Goal: Transaction & Acquisition: Subscribe to service/newsletter

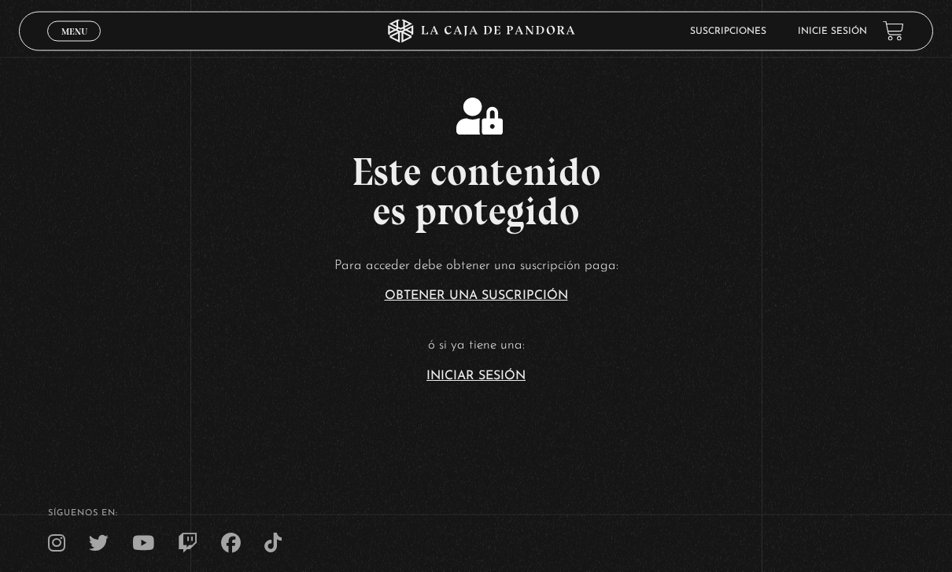
scroll to position [253, 0]
click at [454, 382] on article "Para acceder debe obtener una suscripción paga: Obtener una suscripción ó si ya…" at bounding box center [476, 318] width 952 height 128
click at [459, 382] on link "Iniciar Sesión" at bounding box center [475, 376] width 99 height 13
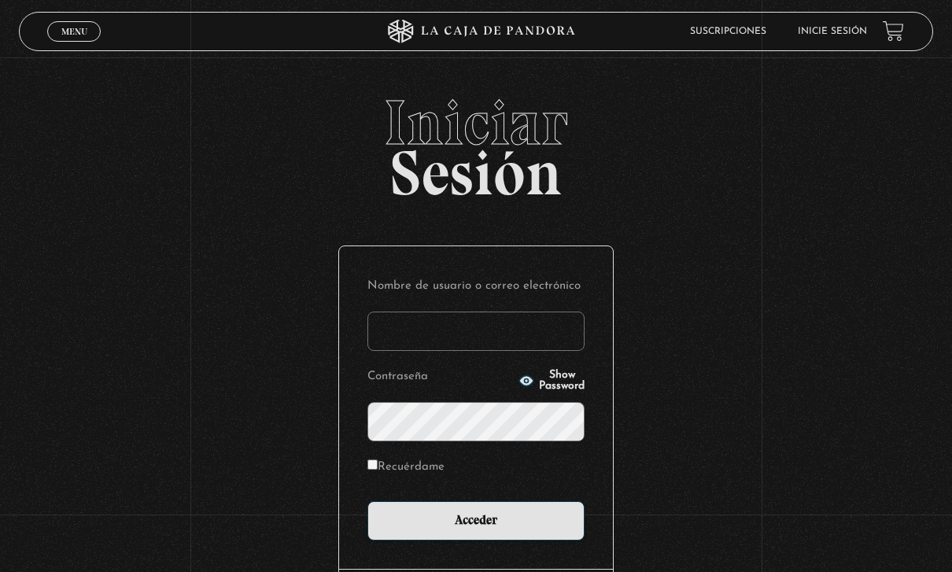
click at [444, 341] on input "Nombre de usuario o correo electrónico" at bounding box center [475, 331] width 217 height 39
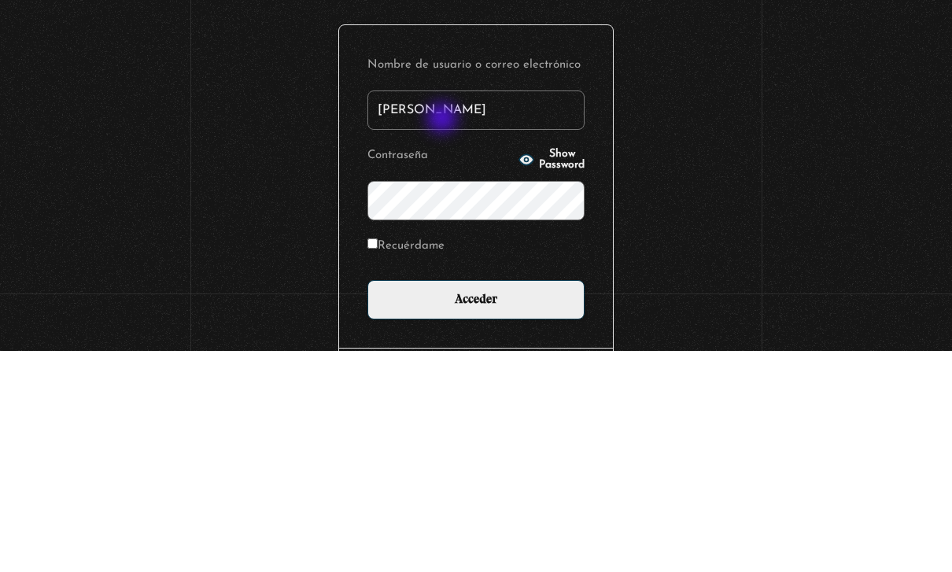
type input "[PERSON_NAME]"
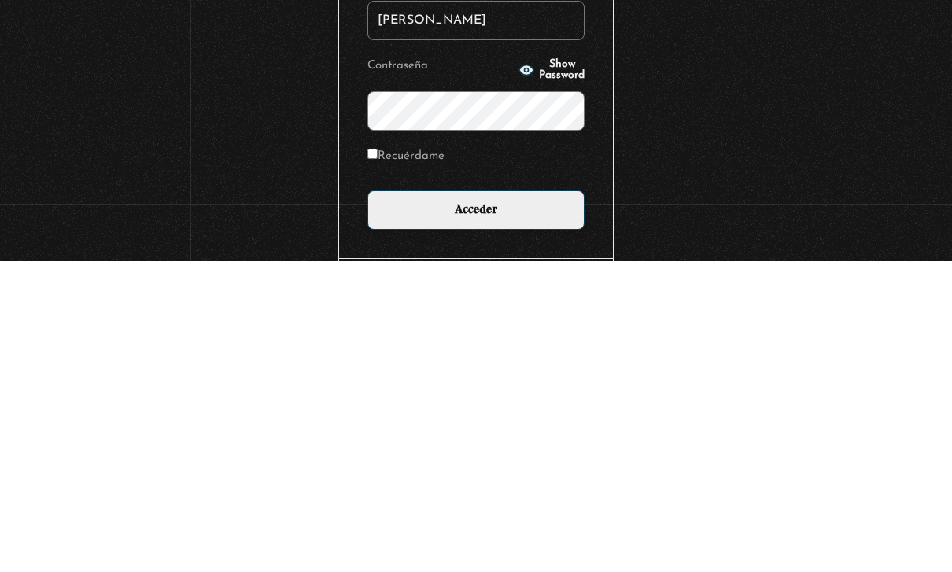
scroll to position [137, 0]
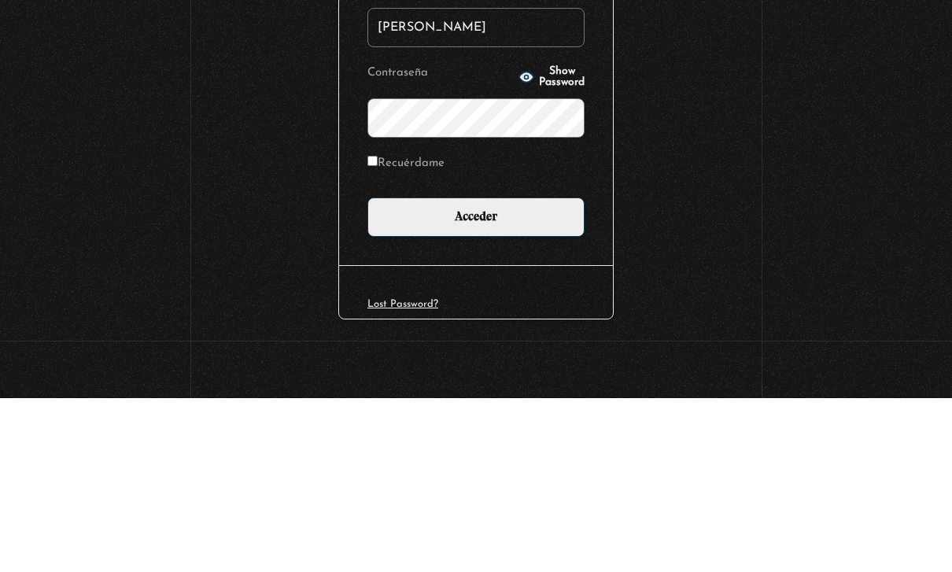
click at [520, 240] on button "Show Password" at bounding box center [552, 251] width 66 height 22
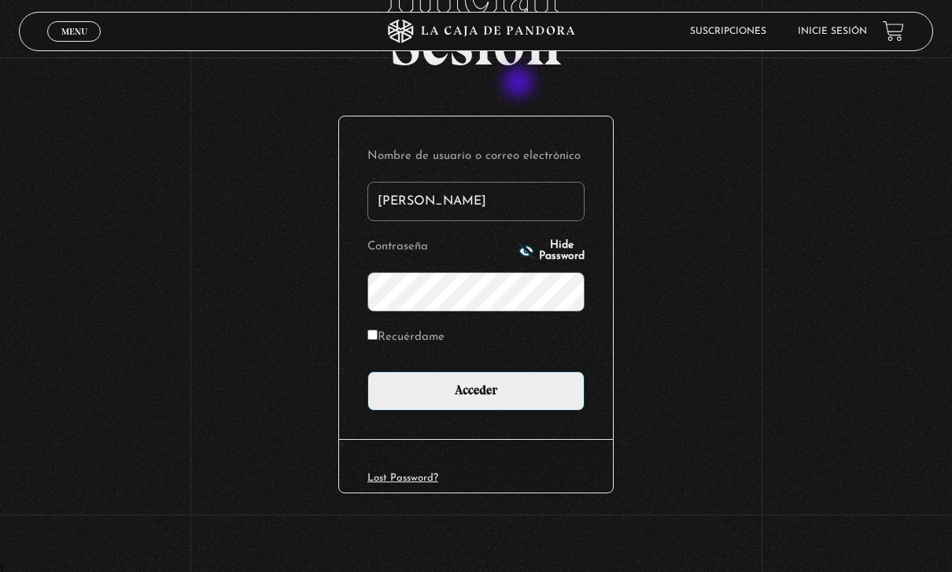
click at [382, 330] on label "Recuérdame" at bounding box center [405, 338] width 77 height 24
click at [378, 330] on input "Recuérdame" at bounding box center [372, 335] width 10 height 10
checkbox input "true"
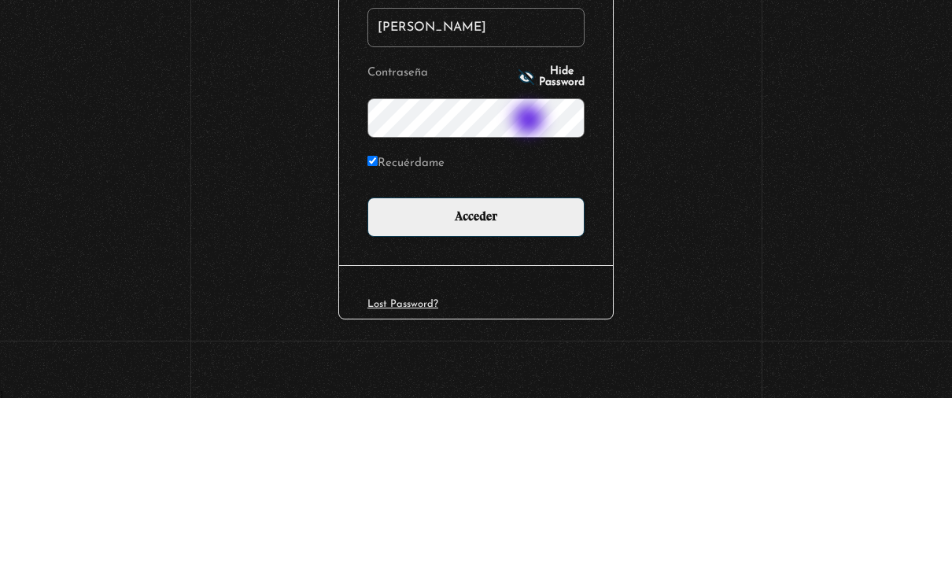
click at [527, 371] on input "Acceder" at bounding box center [475, 390] width 217 height 39
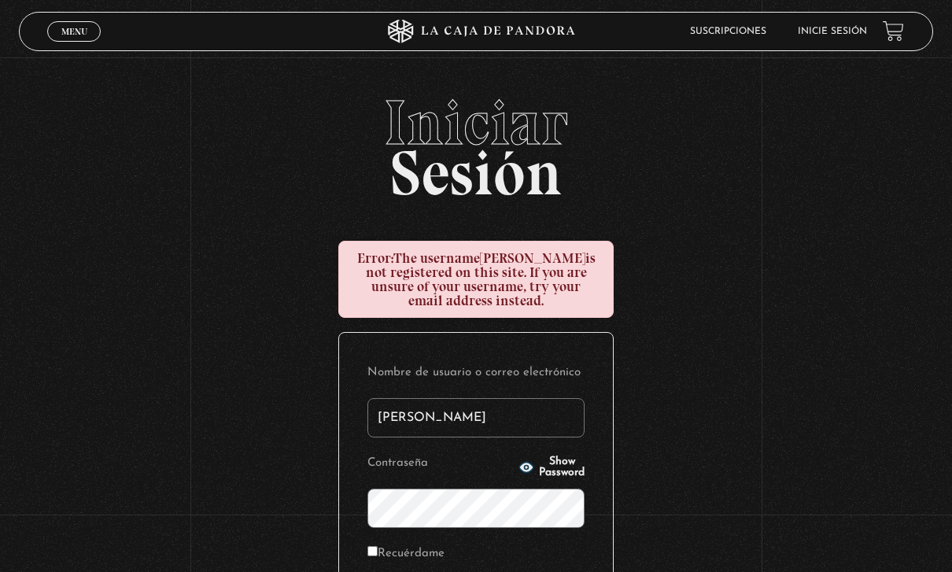
click at [472, 425] on input "[PERSON_NAME]" at bounding box center [475, 417] width 217 height 39
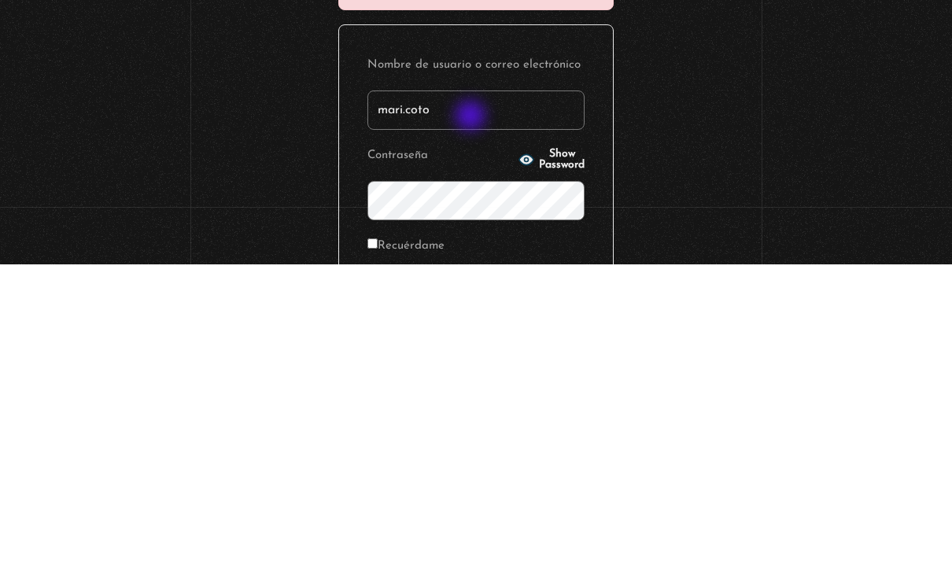
type input "mari.coto"
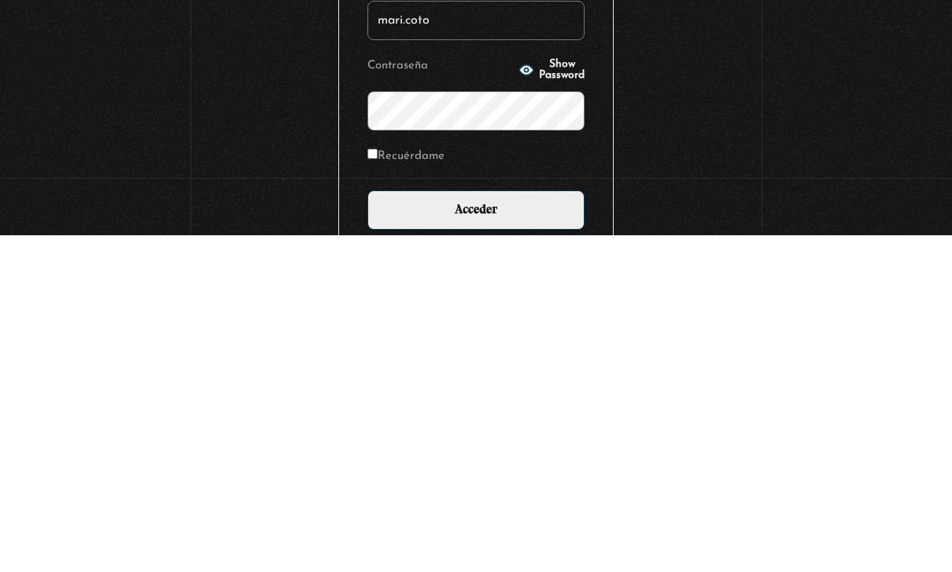
click at [373, 485] on input "Recuérdame" at bounding box center [372, 490] width 10 height 10
checkbox input "true"
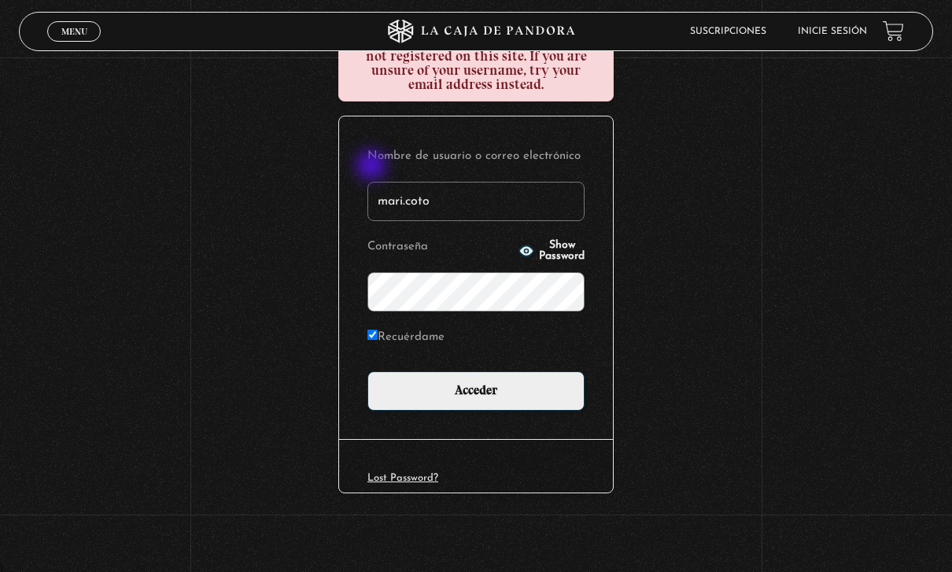
click at [498, 396] on input "Acceder" at bounding box center [475, 390] width 217 height 39
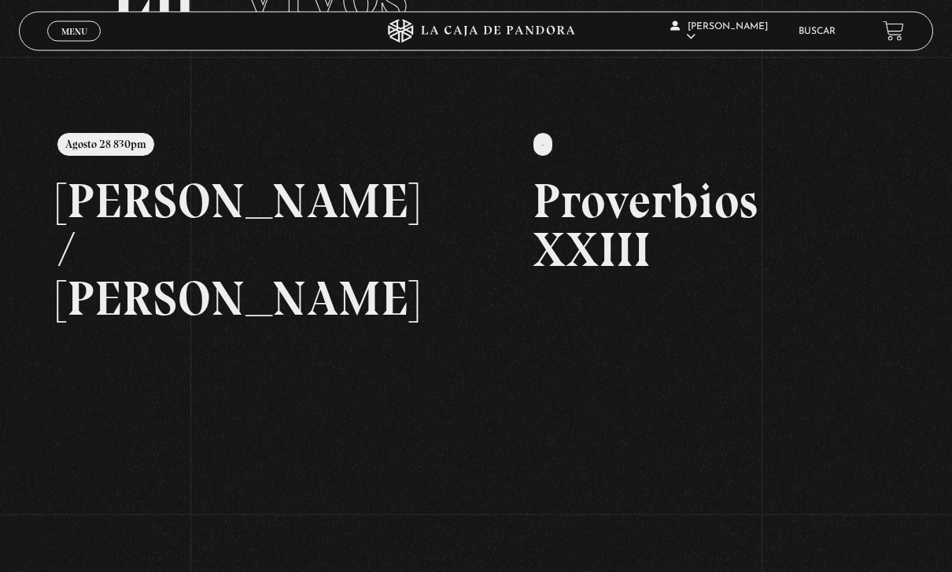
scroll to position [142, 0]
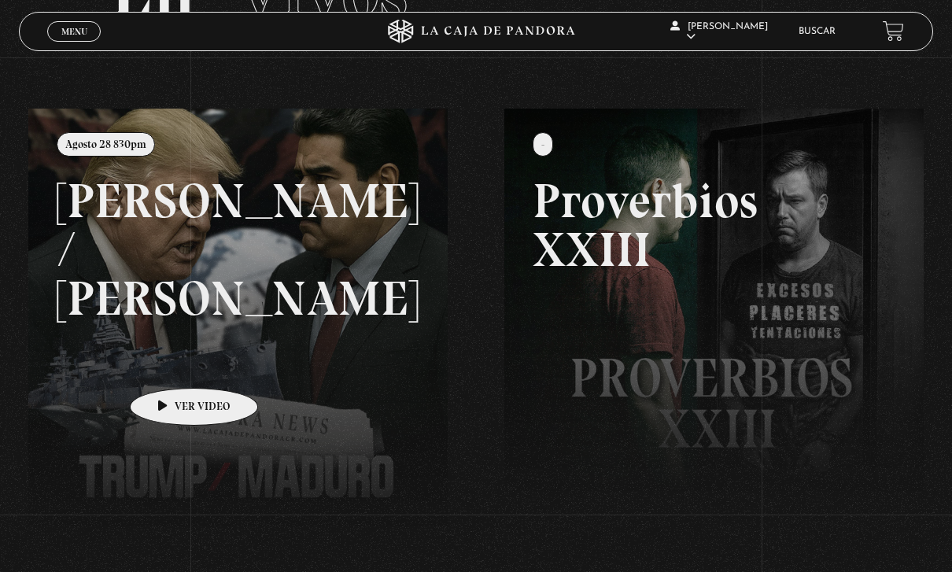
click at [171, 367] on link at bounding box center [504, 395] width 952 height 572
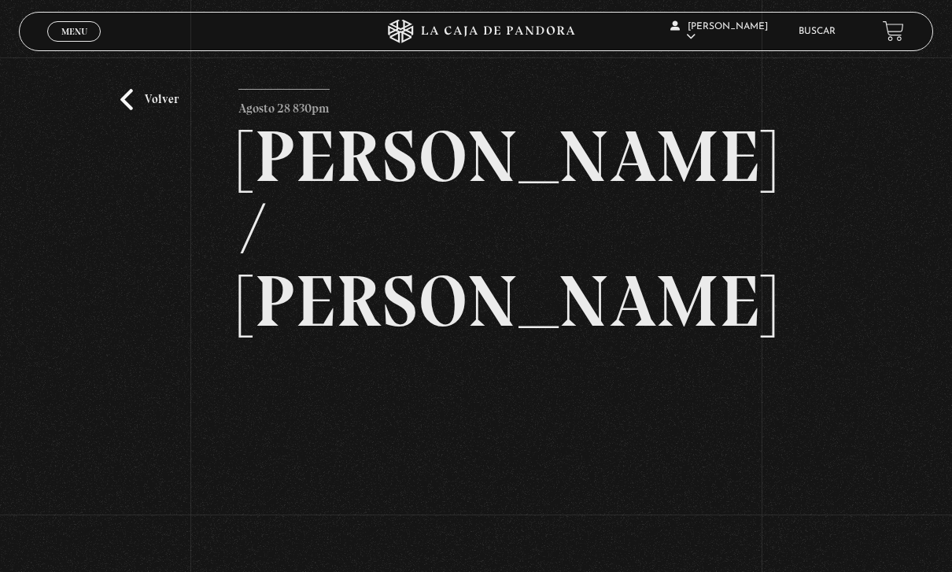
scroll to position [27, 0]
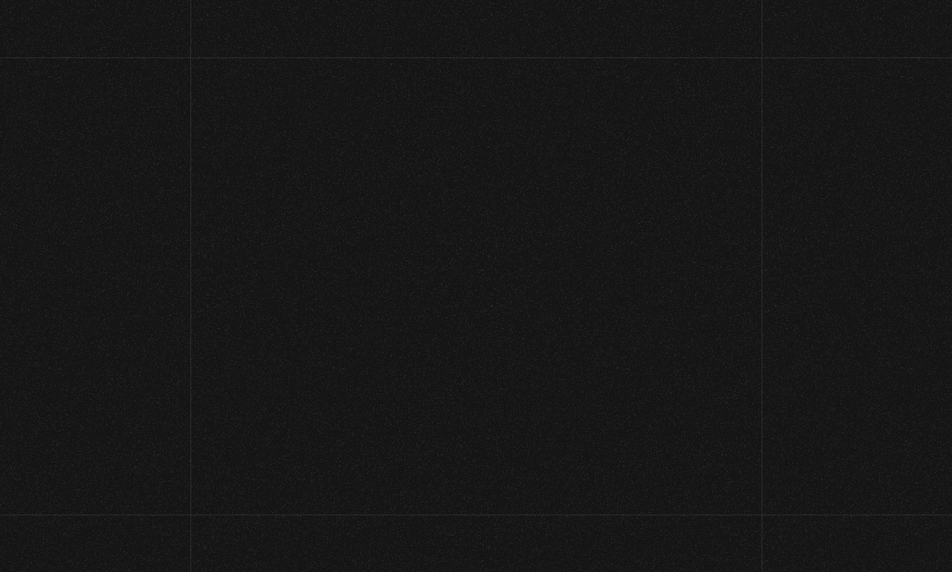
scroll to position [192, 0]
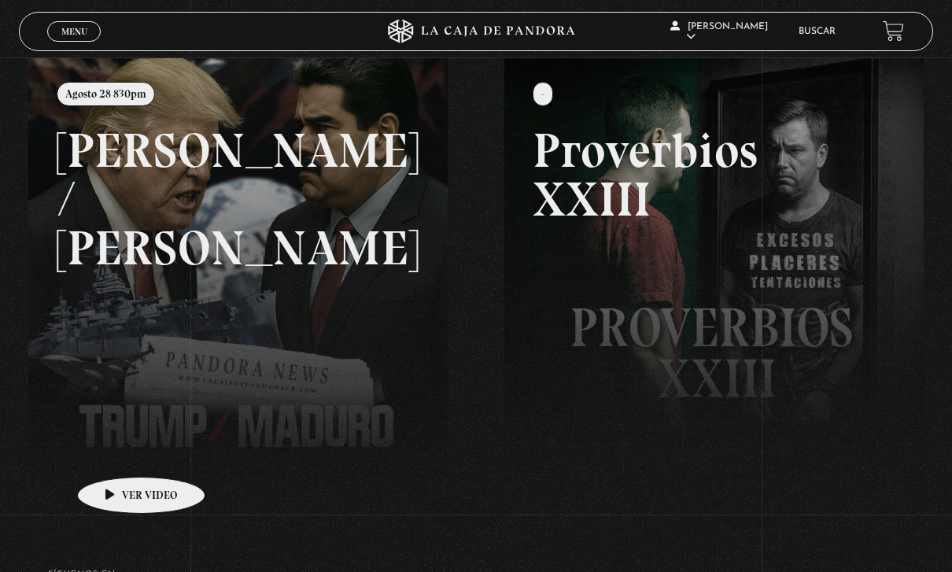
click at [116, 456] on link at bounding box center [504, 344] width 952 height 572
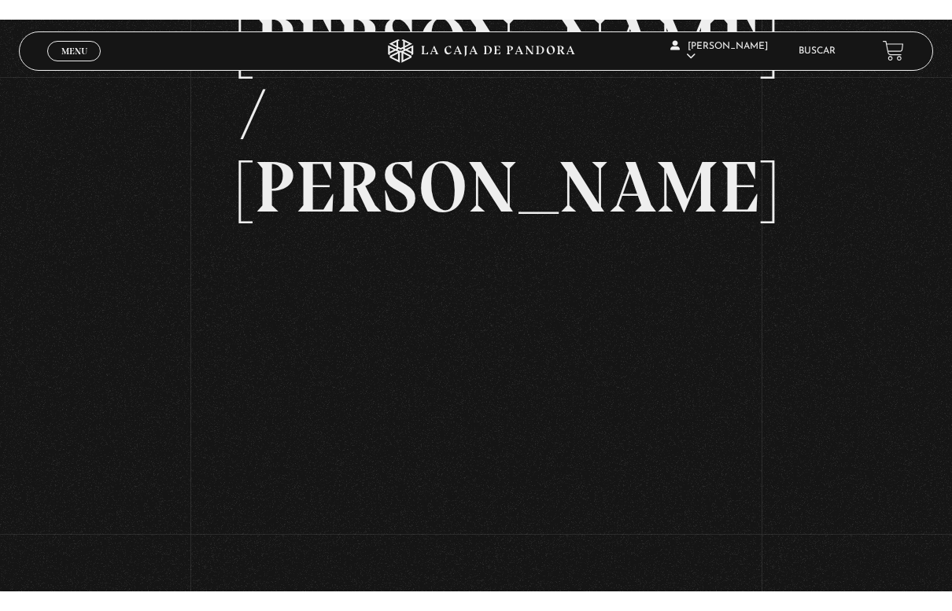
scroll to position [19, 0]
